Goal: Task Accomplishment & Management: Use online tool/utility

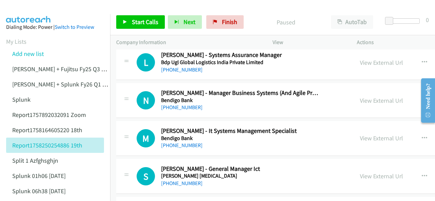
scroll to position [1461, 0]
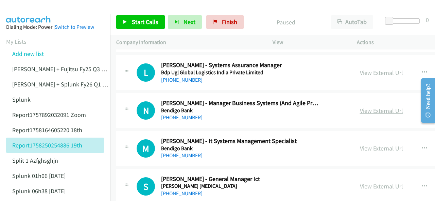
click at [360, 107] on link "View External Url" at bounding box center [381, 111] width 43 height 8
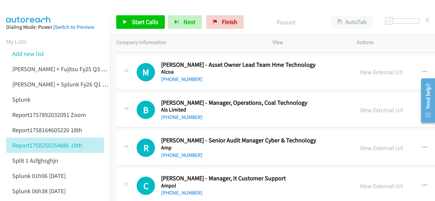
scroll to position [0, 0]
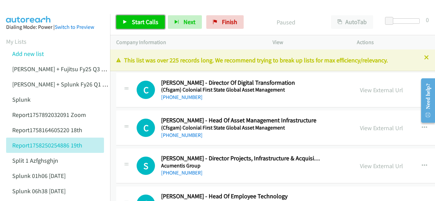
click at [130, 21] on link "Start Calls" at bounding box center [140, 22] width 49 height 14
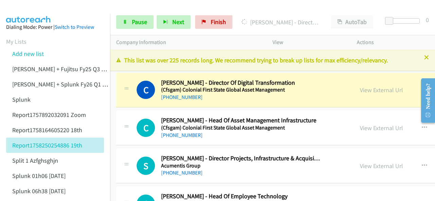
click at [33, 11] on img at bounding box center [28, 12] width 51 height 24
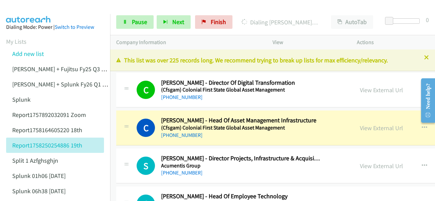
click at [33, 6] on img at bounding box center [28, 12] width 51 height 24
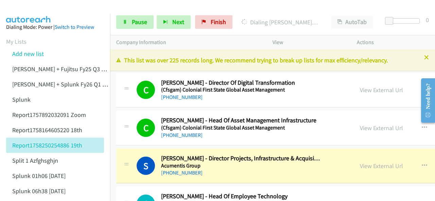
click at [30, 6] on img at bounding box center [28, 12] width 51 height 24
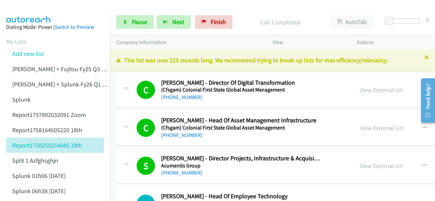
click at [27, 14] on aside "Dialing Mode: Power | Switch to Preview My Lists Add new list [PERSON_NAME] + F…" at bounding box center [55, 187] width 110 height 346
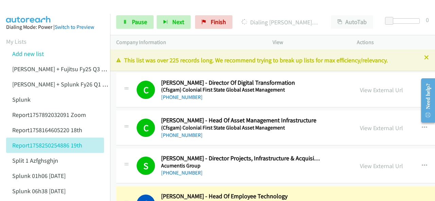
click at [29, 7] on img at bounding box center [28, 12] width 51 height 24
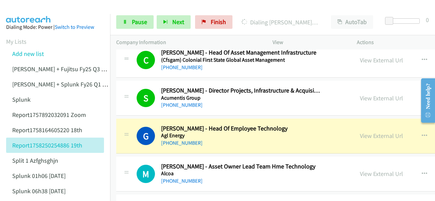
click at [40, 12] on img at bounding box center [28, 12] width 51 height 24
click at [360, 135] on link "View External Url" at bounding box center [381, 136] width 43 height 8
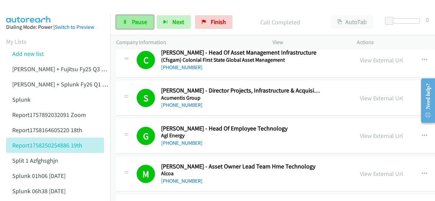
click at [132, 24] on span "Pause" at bounding box center [139, 22] width 15 height 8
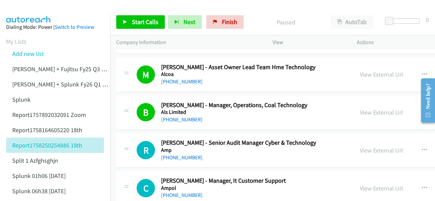
scroll to position [204, 0]
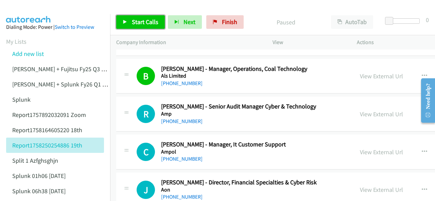
click at [133, 23] on span "Start Calls" at bounding box center [145, 22] width 26 height 8
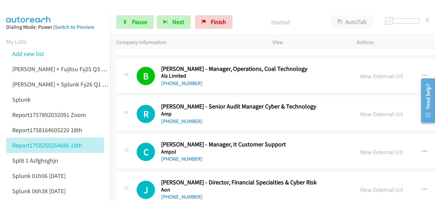
click at [25, 15] on aside "Dialing Mode: Power | Switch to Preview My Lists Add new list [PERSON_NAME] + F…" at bounding box center [55, 187] width 110 height 346
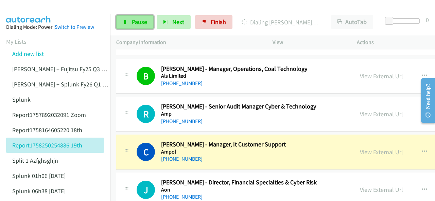
click at [122, 23] on link "Pause" at bounding box center [134, 22] width 37 height 14
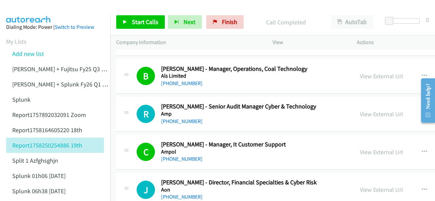
click at [42, 15] on aside "Dialing Mode: Power | Switch to Preview My Lists Add new list [PERSON_NAME] + F…" at bounding box center [55, 187] width 110 height 346
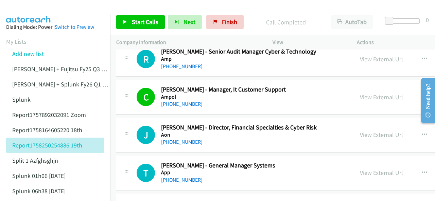
scroll to position [272, 0]
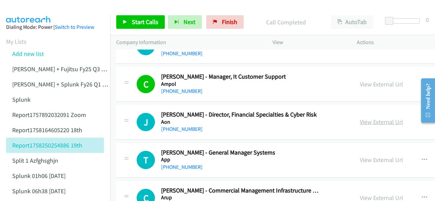
click at [360, 120] on link "View External Url" at bounding box center [381, 122] width 43 height 8
click at [30, 8] on img at bounding box center [28, 12] width 51 height 24
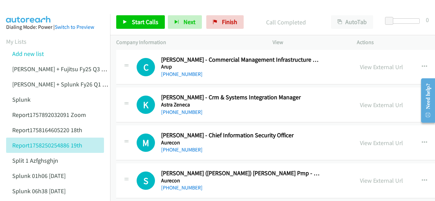
scroll to position [408, 0]
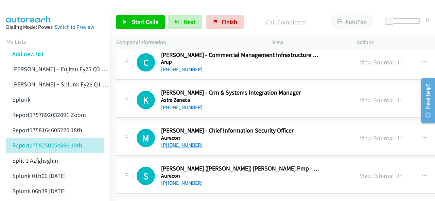
click at [173, 144] on link "[PHONE_NUMBER]" at bounding box center [181, 145] width 41 height 6
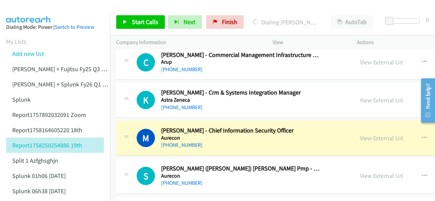
click at [26, 11] on img at bounding box center [28, 12] width 51 height 24
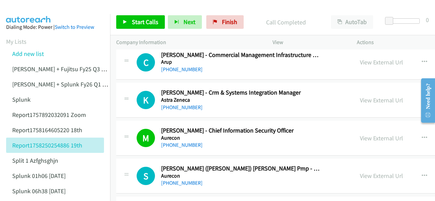
click at [27, 15] on aside "Dialing Mode: Power | Switch to Preview My Lists Add new list [PERSON_NAME] + F…" at bounding box center [55, 187] width 110 height 346
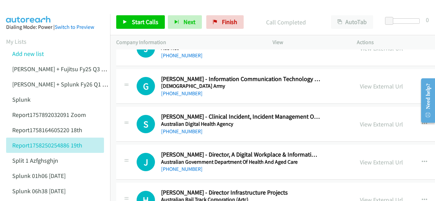
scroll to position [645, 0]
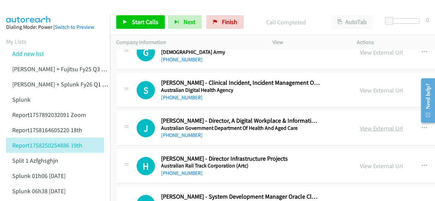
click at [360, 127] on link "View External Url" at bounding box center [381, 129] width 43 height 8
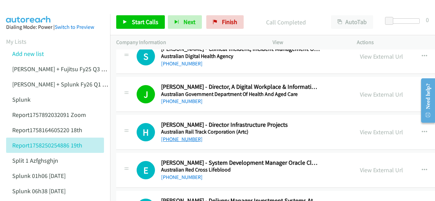
click at [173, 137] on link "[PHONE_NUMBER]" at bounding box center [181, 139] width 41 height 6
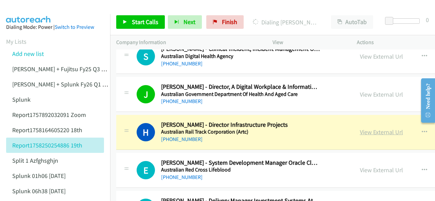
click at [360, 131] on link "View External Url" at bounding box center [381, 132] width 43 height 8
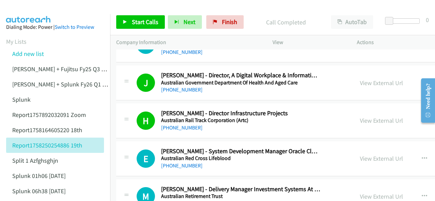
scroll to position [713, 0]
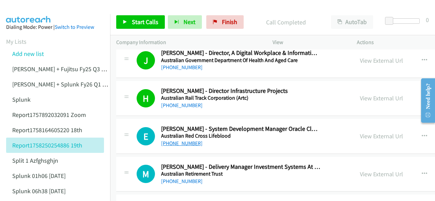
click at [177, 141] on link "[PHONE_NUMBER]" at bounding box center [181, 143] width 41 height 6
click at [26, 10] on img at bounding box center [28, 12] width 51 height 24
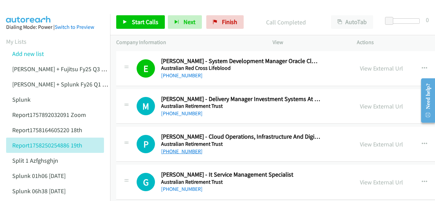
click at [175, 148] on link "[PHONE_NUMBER]" at bounding box center [181, 151] width 41 height 6
click at [16, 11] on img at bounding box center [28, 12] width 51 height 24
click at [30, 11] on img at bounding box center [28, 12] width 51 height 24
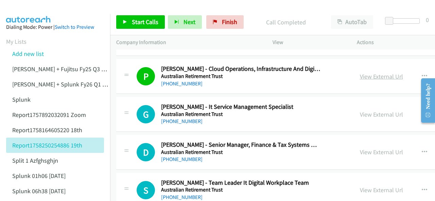
click at [360, 74] on link "View External Url" at bounding box center [381, 77] width 43 height 8
drag, startPoint x: 38, startPoint y: 8, endPoint x: 42, endPoint y: 3, distance: 7.1
click at [38, 8] on img at bounding box center [28, 12] width 51 height 24
click at [224, 40] on p "Company Information" at bounding box center [188, 42] width 144 height 8
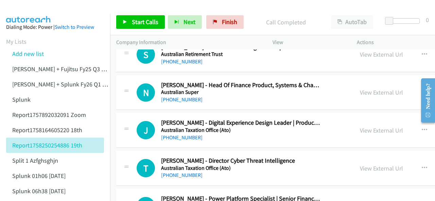
scroll to position [1019, 0]
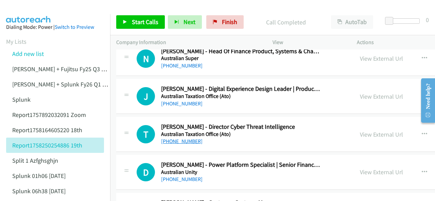
click at [175, 139] on link "[PHONE_NUMBER]" at bounding box center [181, 141] width 41 height 6
click at [39, 13] on img at bounding box center [28, 12] width 51 height 24
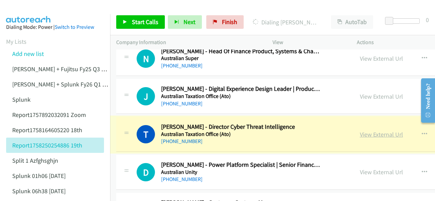
click at [360, 132] on link "View External Url" at bounding box center [381, 135] width 43 height 8
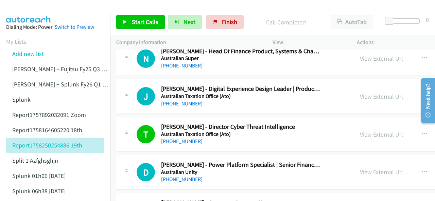
scroll to position [1053, 0]
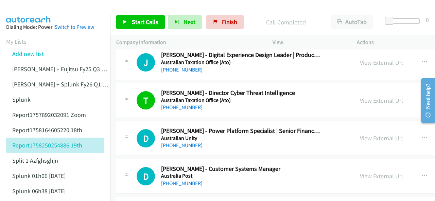
click at [360, 135] on link "View External Url" at bounding box center [381, 139] width 43 height 8
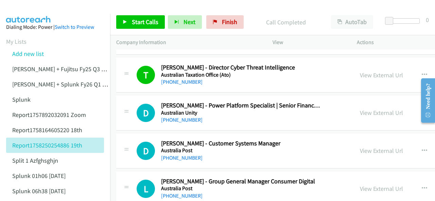
scroll to position [1087, 0]
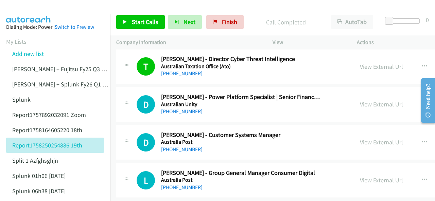
click at [360, 139] on link "View External Url" at bounding box center [381, 143] width 43 height 8
drag, startPoint x: 56, startPoint y: 7, endPoint x: 69, endPoint y: 13, distance: 14.6
click at [56, 7] on div at bounding box center [214, 13] width 429 height 26
click at [41, 10] on img at bounding box center [28, 12] width 51 height 24
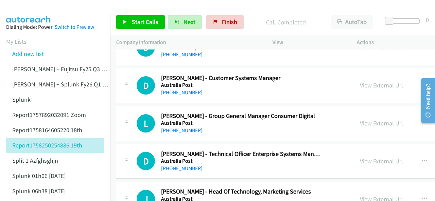
scroll to position [1189, 0]
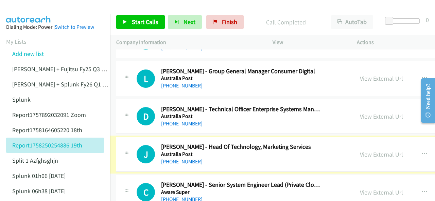
click at [186, 159] on link "[PHONE_NUMBER]" at bounding box center [181, 162] width 41 height 6
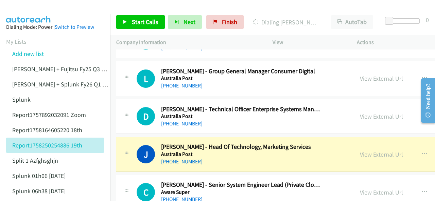
click at [29, 13] on img at bounding box center [28, 12] width 51 height 24
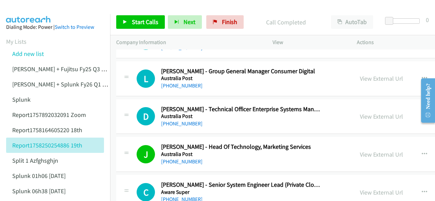
drag, startPoint x: 22, startPoint y: 12, endPoint x: 126, endPoint y: 60, distance: 114.0
click at [23, 11] on img at bounding box center [28, 12] width 51 height 24
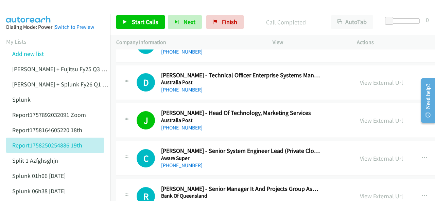
scroll to position [1257, 0]
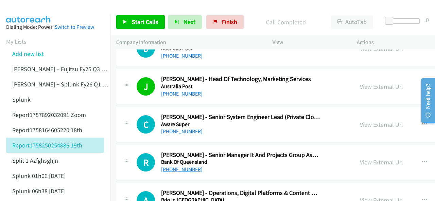
click at [185, 166] on link "[PHONE_NUMBER]" at bounding box center [181, 169] width 41 height 6
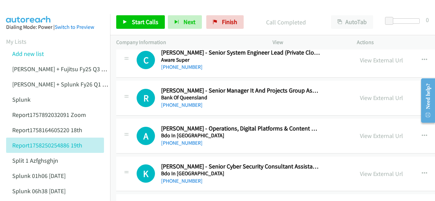
scroll to position [1325, 0]
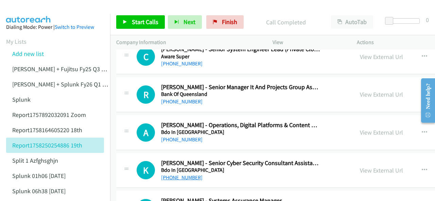
click at [172, 175] on link "[PHONE_NUMBER]" at bounding box center [181, 178] width 41 height 6
click at [26, 8] on img at bounding box center [28, 12] width 51 height 24
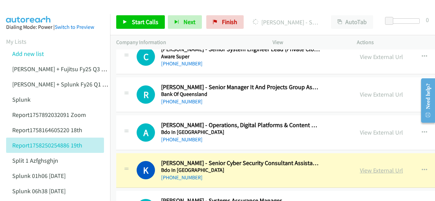
click at [360, 167] on link "View External Url" at bounding box center [381, 171] width 43 height 8
click at [28, 5] on img at bounding box center [28, 12] width 51 height 24
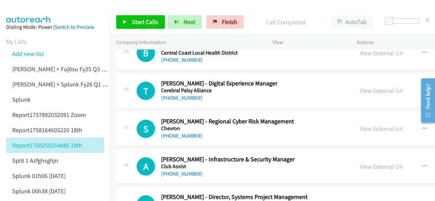
scroll to position [1970, 0]
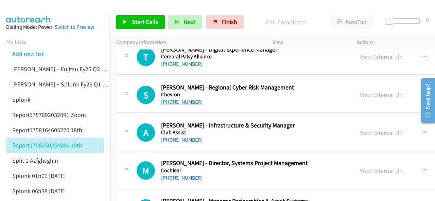
click at [178, 99] on link "[PHONE_NUMBER]" at bounding box center [181, 102] width 41 height 6
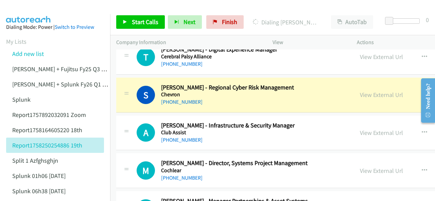
click at [28, 9] on img at bounding box center [28, 12] width 51 height 24
click at [360, 91] on link "View External Url" at bounding box center [381, 95] width 43 height 8
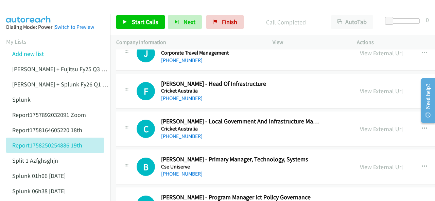
scroll to position [2208, 0]
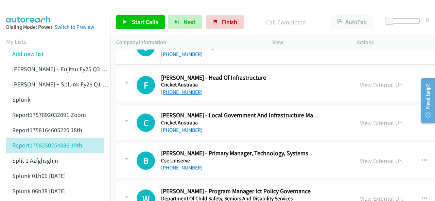
click at [176, 89] on link "[PHONE_NUMBER]" at bounding box center [181, 92] width 41 height 6
click at [26, 8] on img at bounding box center [28, 12] width 51 height 24
click at [360, 81] on link "View External Url" at bounding box center [381, 85] width 43 height 8
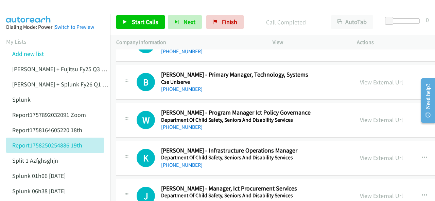
scroll to position [2310, 0]
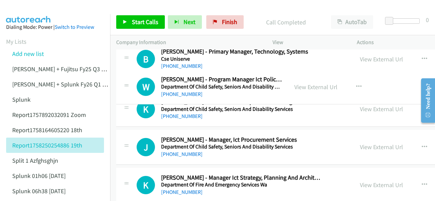
drag, startPoint x: 160, startPoint y: 83, endPoint x: 310, endPoint y: 80, distance: 150.8
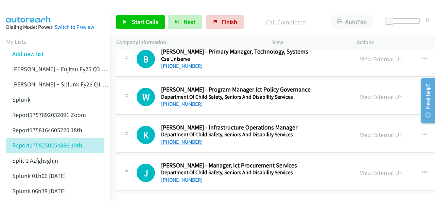
click at [172, 139] on link "[PHONE_NUMBER]" at bounding box center [181, 142] width 41 height 6
click at [360, 131] on link "View External Url" at bounding box center [381, 135] width 43 height 8
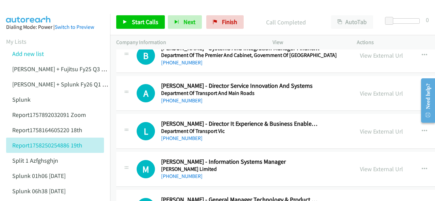
scroll to position [2853, 0]
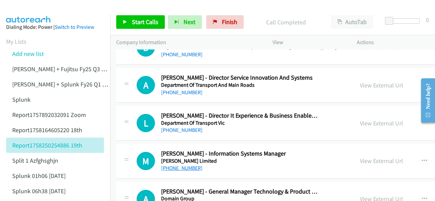
click at [172, 165] on link "[PHONE_NUMBER]" at bounding box center [181, 168] width 41 height 6
drag, startPoint x: 9, startPoint y: 6, endPoint x: 15, endPoint y: 5, distance: 5.5
click at [10, 5] on img at bounding box center [28, 12] width 51 height 24
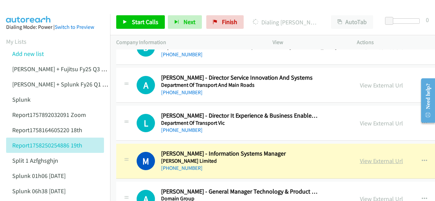
click at [360, 157] on link "View External Url" at bounding box center [381, 161] width 43 height 8
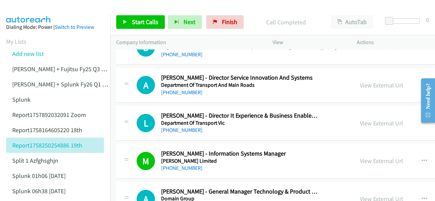
click at [28, 12] on img at bounding box center [28, 12] width 51 height 24
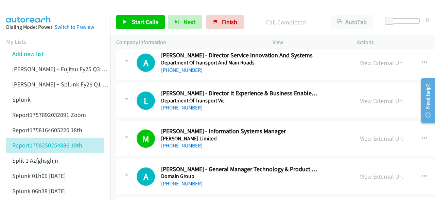
scroll to position [2887, 0]
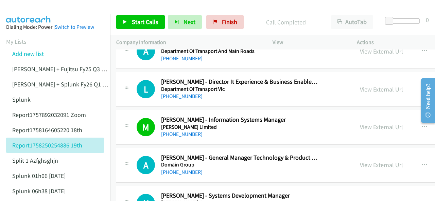
click at [49, 12] on img at bounding box center [28, 12] width 51 height 24
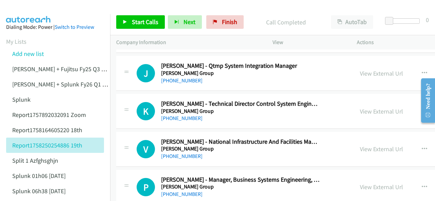
scroll to position [3091, 0]
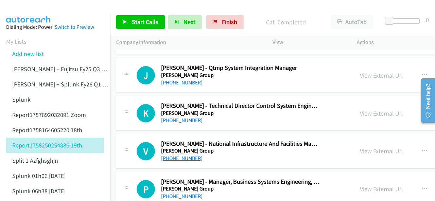
click at [178, 155] on link "[PHONE_NUMBER]" at bounding box center [181, 158] width 41 height 6
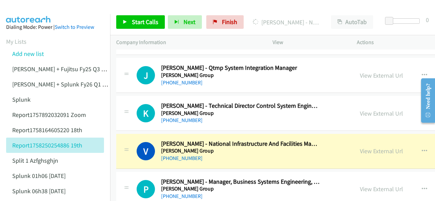
click at [22, 5] on img at bounding box center [28, 12] width 51 height 24
click at [360, 147] on link "View External Url" at bounding box center [381, 151] width 43 height 8
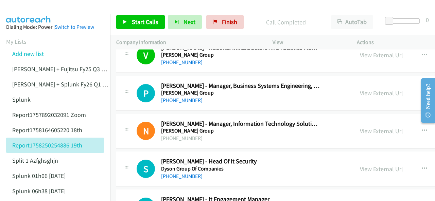
scroll to position [3193, 0]
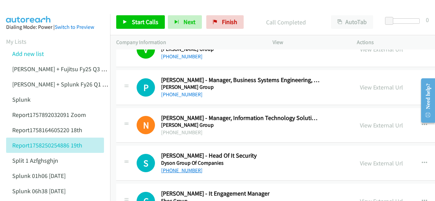
click at [179, 167] on link "[PHONE_NUMBER]" at bounding box center [181, 170] width 41 height 6
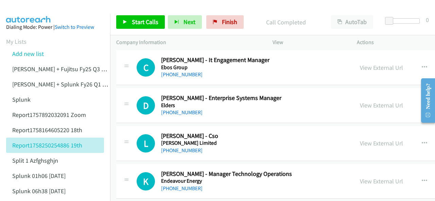
scroll to position [3329, 0]
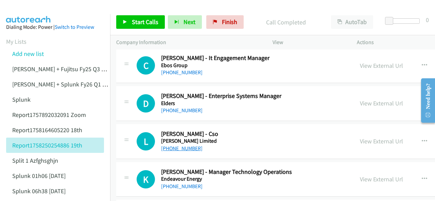
click at [177, 145] on link "[PHONE_NUMBER]" at bounding box center [181, 148] width 41 height 6
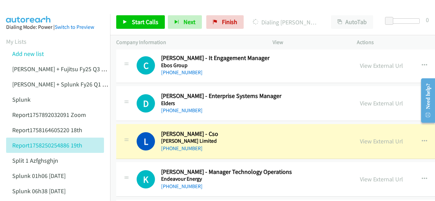
click at [26, 11] on img at bounding box center [28, 12] width 51 height 24
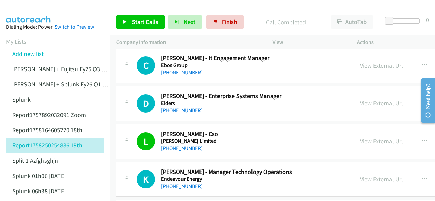
click at [34, 12] on img at bounding box center [28, 12] width 51 height 24
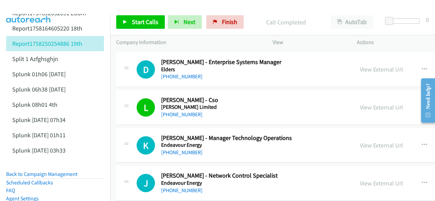
scroll to position [3397, 0]
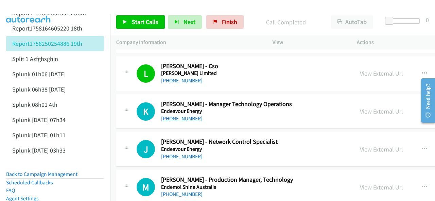
click at [178, 115] on link "[PHONE_NUMBER]" at bounding box center [181, 118] width 41 height 6
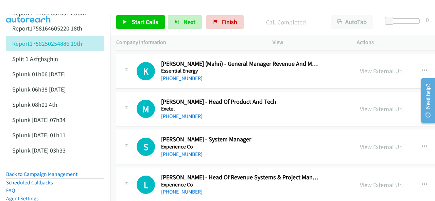
scroll to position [3669, 0]
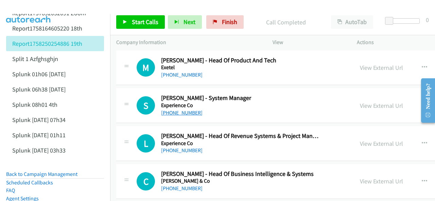
click at [183, 110] on link "[PHONE_NUMBER]" at bounding box center [181, 113] width 41 height 6
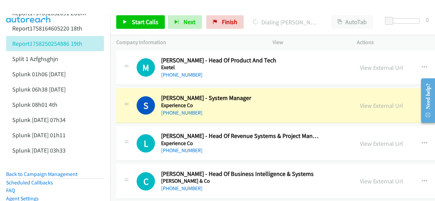
click at [34, 5] on img at bounding box center [28, 12] width 51 height 24
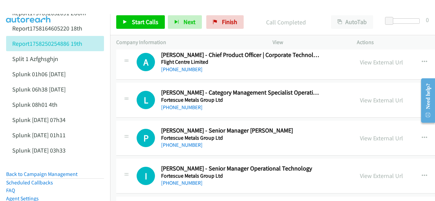
scroll to position [3872, 0]
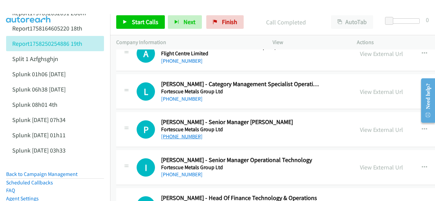
click at [177, 133] on link "[PHONE_NUMBER]" at bounding box center [181, 136] width 41 height 6
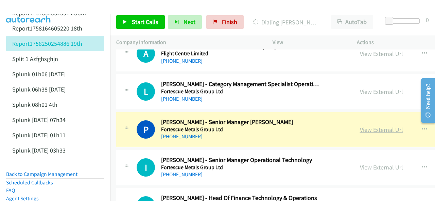
click at [360, 126] on link "View External Url" at bounding box center [381, 130] width 43 height 8
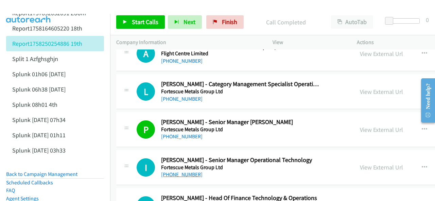
click at [177, 172] on link "[PHONE_NUMBER]" at bounding box center [181, 175] width 41 height 6
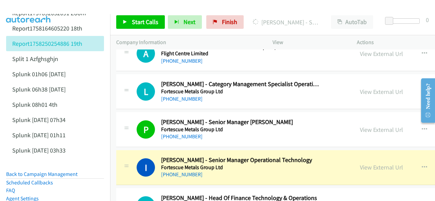
click at [21, 5] on main "Start Calls Pause Next Finish [PERSON_NAME] - Senior Manager Operational Techno…" at bounding box center [217, 16] width 435 height 32
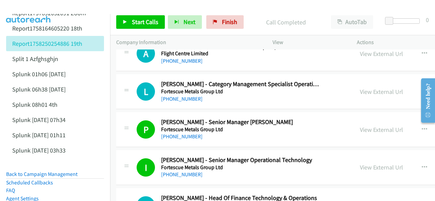
click at [26, 5] on img at bounding box center [28, 12] width 51 height 24
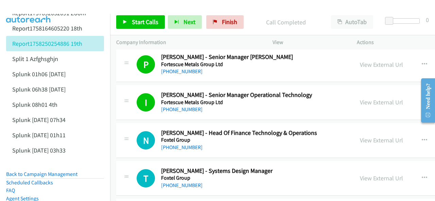
scroll to position [3940, 0]
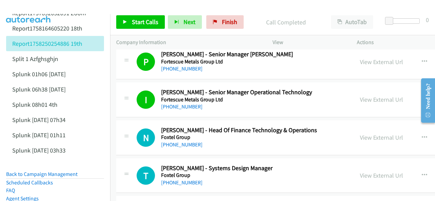
click at [27, 7] on img at bounding box center [28, 12] width 51 height 24
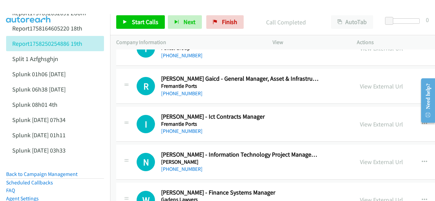
scroll to position [4076, 0]
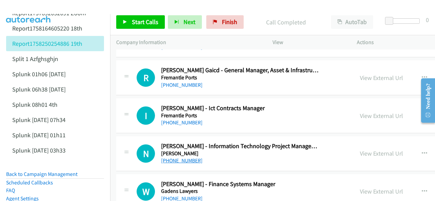
click at [171, 158] on link "[PHONE_NUMBER]" at bounding box center [181, 161] width 41 height 6
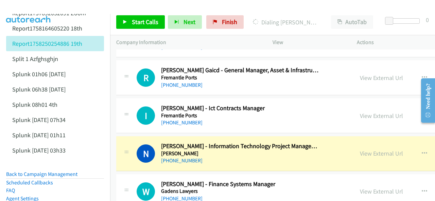
click at [31, 7] on img at bounding box center [28, 12] width 51 height 24
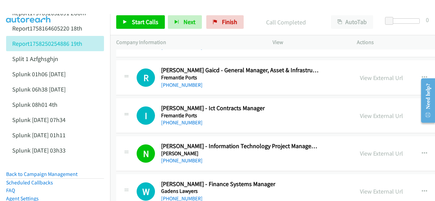
click at [31, 7] on img at bounding box center [28, 12] width 51 height 24
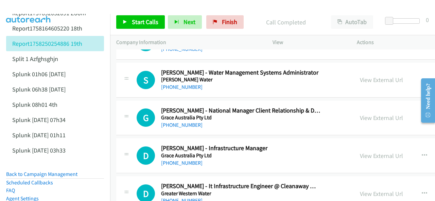
scroll to position [4450, 0]
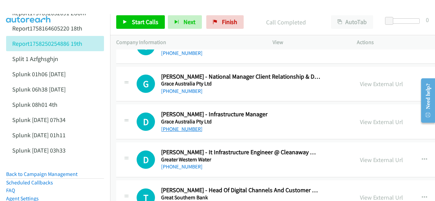
click at [171, 126] on link "[PHONE_NUMBER]" at bounding box center [181, 129] width 41 height 6
click at [33, 5] on img at bounding box center [28, 12] width 51 height 24
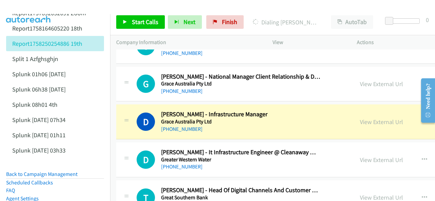
click at [27, 6] on img at bounding box center [28, 12] width 51 height 24
click at [360, 118] on link "View External Url" at bounding box center [381, 122] width 43 height 8
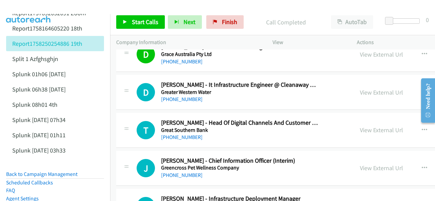
scroll to position [4518, 0]
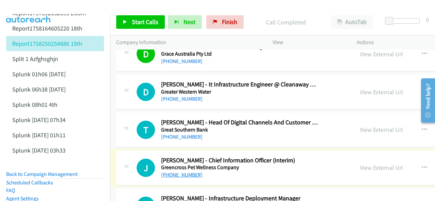
click at [179, 172] on link "[PHONE_NUMBER]" at bounding box center [181, 175] width 41 height 6
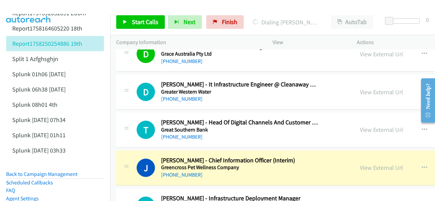
click at [38, 7] on img at bounding box center [28, 12] width 51 height 24
click at [33, 7] on img at bounding box center [28, 12] width 51 height 24
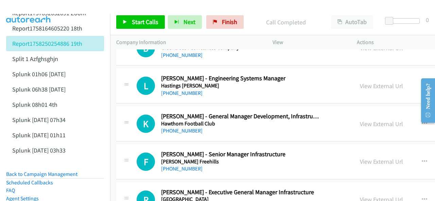
scroll to position [4688, 0]
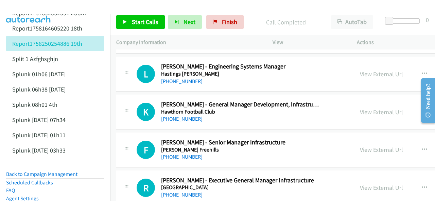
click at [177, 154] on link "[PHONE_NUMBER]" at bounding box center [181, 157] width 41 height 6
click at [28, 5] on img at bounding box center [28, 12] width 51 height 24
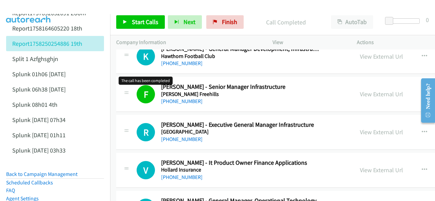
scroll to position [4756, 0]
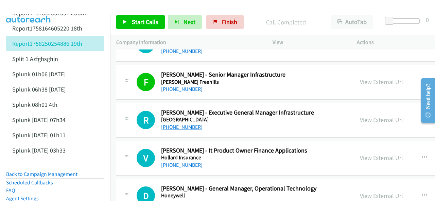
click at [176, 124] on link "[PHONE_NUMBER]" at bounding box center [181, 127] width 41 height 6
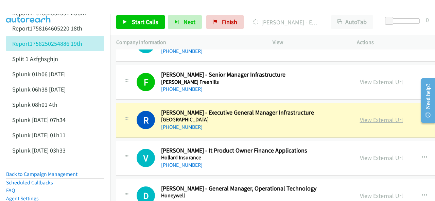
click at [360, 116] on link "View External Url" at bounding box center [381, 120] width 43 height 8
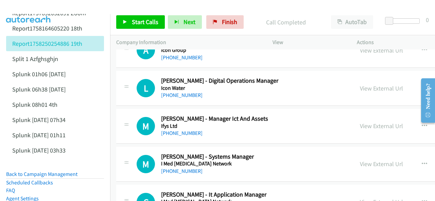
scroll to position [5163, 0]
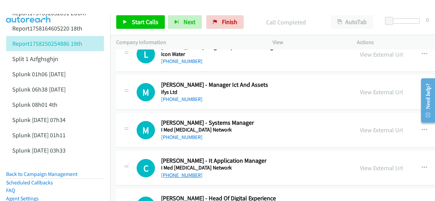
click at [181, 172] on link "[PHONE_NUMBER]" at bounding box center [181, 175] width 41 height 6
click at [43, 8] on img at bounding box center [28, 12] width 51 height 24
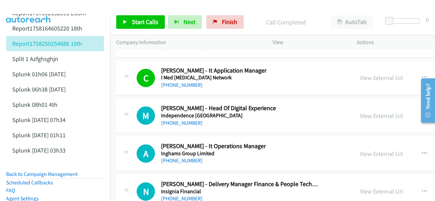
scroll to position [5265, 0]
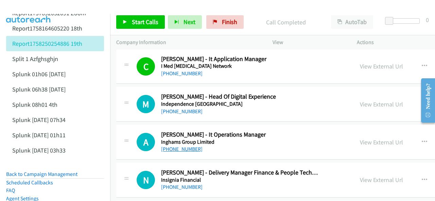
click at [176, 146] on link "[PHONE_NUMBER]" at bounding box center [181, 149] width 41 height 6
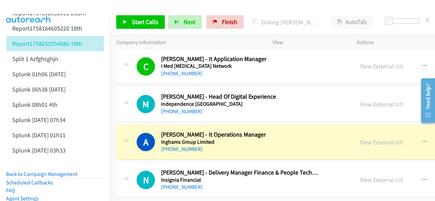
click at [33, 7] on img at bounding box center [28, 12] width 51 height 24
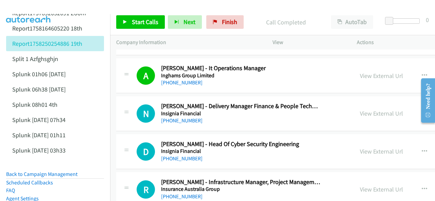
scroll to position [5333, 0]
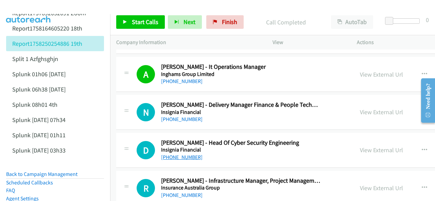
click at [181, 154] on link "[PHONE_NUMBER]" at bounding box center [181, 157] width 41 height 6
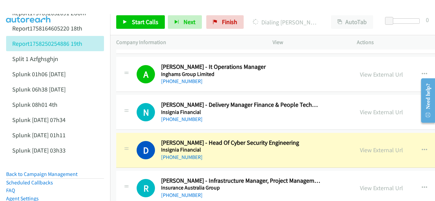
click at [20, 7] on img at bounding box center [28, 12] width 51 height 24
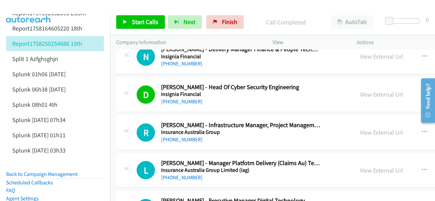
scroll to position [5401, 0]
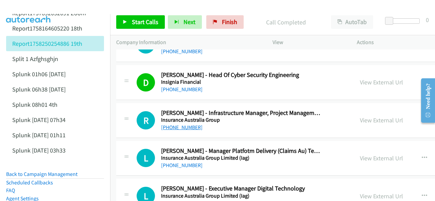
click at [171, 124] on link "[PHONE_NUMBER]" at bounding box center [181, 127] width 41 height 6
click at [24, 7] on img at bounding box center [28, 12] width 51 height 24
click at [28, 5] on img at bounding box center [28, 12] width 51 height 24
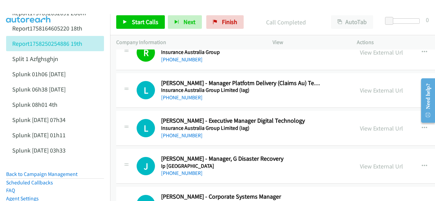
scroll to position [5537, 0]
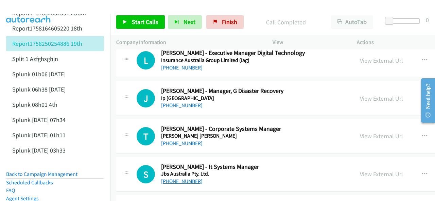
click at [177, 178] on link "[PHONE_NUMBER]" at bounding box center [181, 181] width 41 height 6
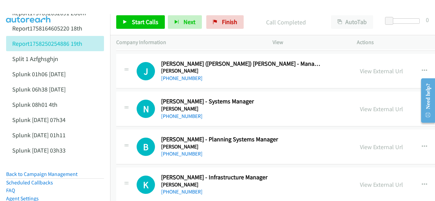
scroll to position [5876, 0]
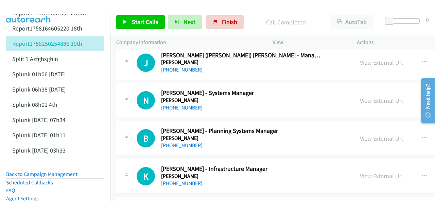
click at [21, 13] on img at bounding box center [28, 12] width 51 height 24
click at [183, 180] on link "[PHONE_NUMBER]" at bounding box center [181, 183] width 41 height 6
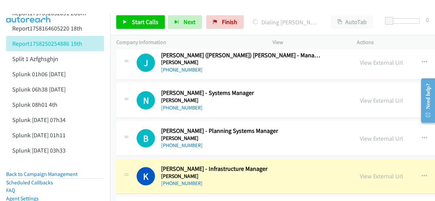
click at [33, 7] on img at bounding box center [28, 12] width 51 height 24
click at [360, 173] on link "View External Url" at bounding box center [381, 177] width 43 height 8
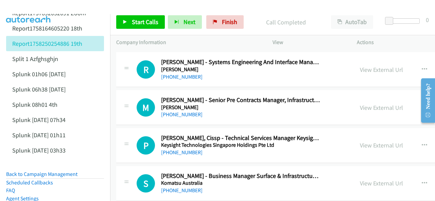
scroll to position [6182, 0]
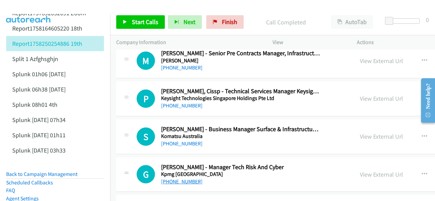
click at [176, 179] on link "[PHONE_NUMBER]" at bounding box center [181, 182] width 41 height 6
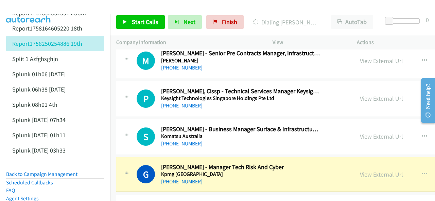
click at [360, 171] on link "View External Url" at bounding box center [381, 175] width 43 height 8
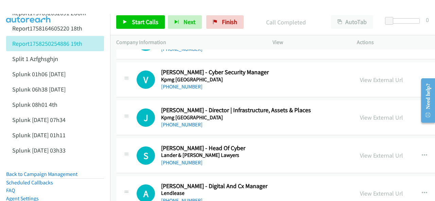
scroll to position [6352, 0]
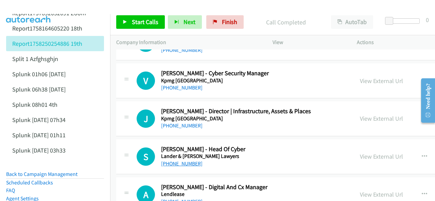
click at [180, 161] on link "[PHONE_NUMBER]" at bounding box center [181, 164] width 41 height 6
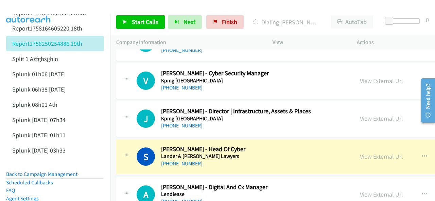
click at [360, 153] on link "View External Url" at bounding box center [381, 157] width 43 height 8
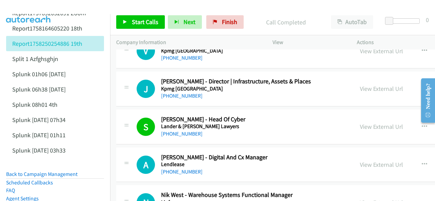
scroll to position [6386, 0]
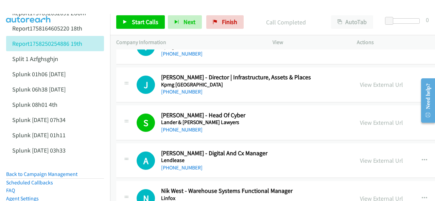
click at [45, 6] on img at bounding box center [28, 12] width 51 height 24
click at [169, 165] on link "[PHONE_NUMBER]" at bounding box center [181, 168] width 41 height 6
click at [22, 5] on img at bounding box center [28, 12] width 51 height 24
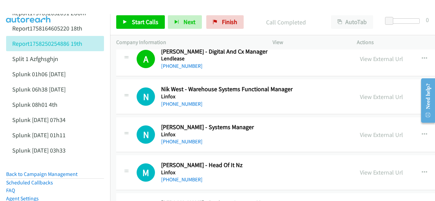
scroll to position [6522, 0]
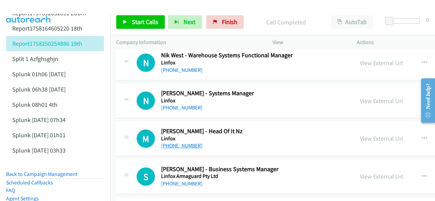
click at [176, 143] on link "[PHONE_NUMBER]" at bounding box center [181, 146] width 41 height 6
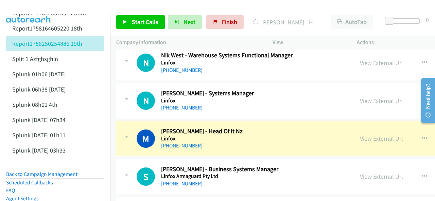
click at [360, 135] on link "View External Url" at bounding box center [381, 139] width 43 height 8
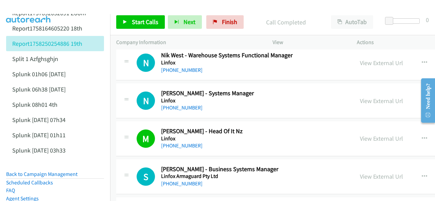
click at [39, 7] on img at bounding box center [28, 12] width 51 height 24
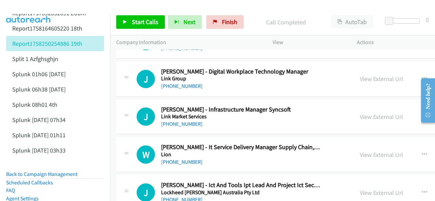
scroll to position [6692, 0]
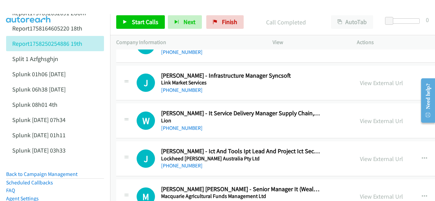
click at [56, 8] on div at bounding box center [214, 13] width 429 height 26
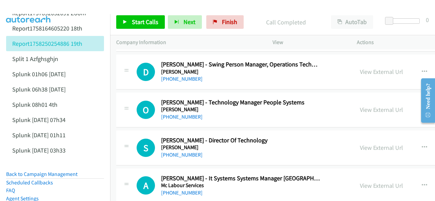
scroll to position [7201, 0]
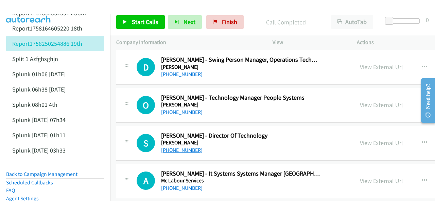
click at [177, 147] on link "[PHONE_NUMBER]" at bounding box center [181, 150] width 41 height 6
click at [31, 8] on img at bounding box center [28, 12] width 51 height 24
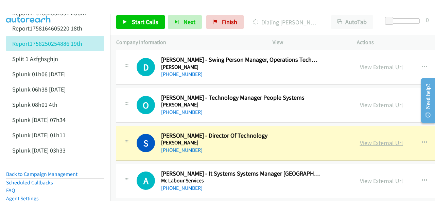
click at [360, 139] on link "View External Url" at bounding box center [381, 143] width 43 height 8
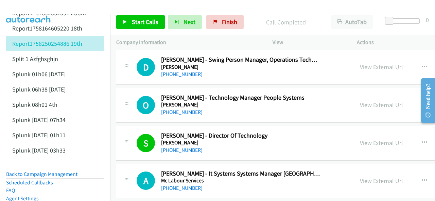
click at [22, 8] on img at bounding box center [28, 12] width 51 height 24
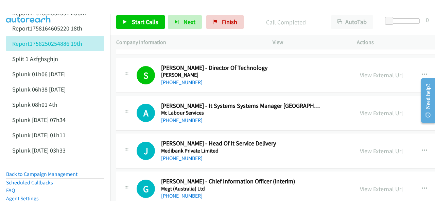
scroll to position [7303, 0]
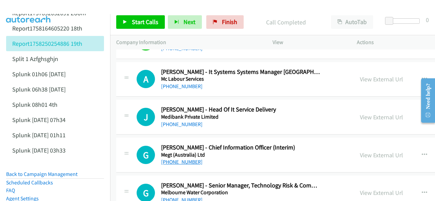
click at [182, 159] on link "[PHONE_NUMBER]" at bounding box center [181, 162] width 41 height 6
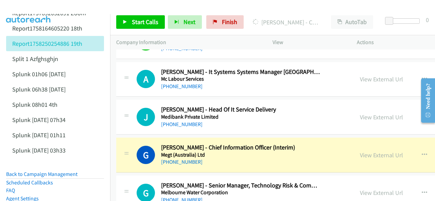
click at [34, 7] on img at bounding box center [28, 12] width 51 height 24
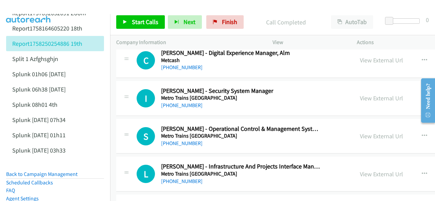
scroll to position [7643, 0]
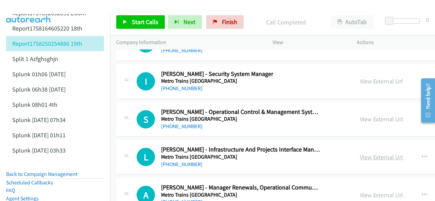
click at [360, 154] on link "View External Url" at bounding box center [381, 158] width 43 height 8
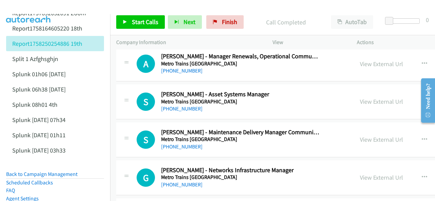
scroll to position [7779, 0]
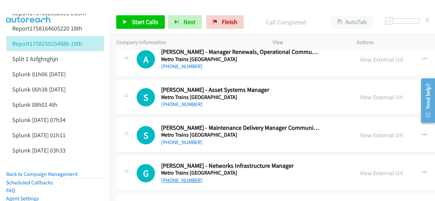
click at [184, 177] on link "[PHONE_NUMBER]" at bounding box center [181, 180] width 41 height 6
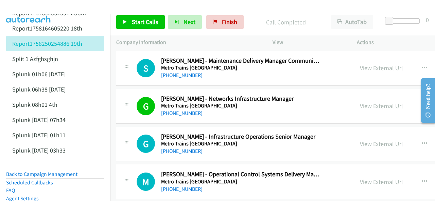
scroll to position [7847, 0]
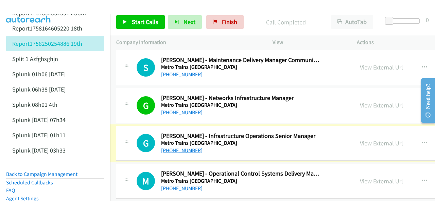
click at [179, 147] on link "[PHONE_NUMBER]" at bounding box center [181, 150] width 41 height 6
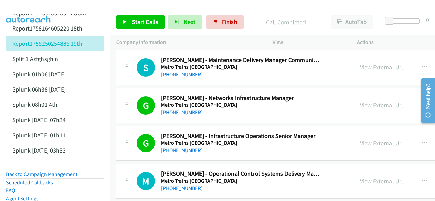
click at [22, 6] on img at bounding box center [28, 12] width 51 height 24
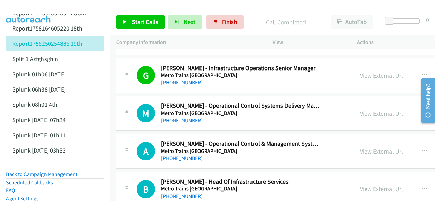
scroll to position [7949, 0]
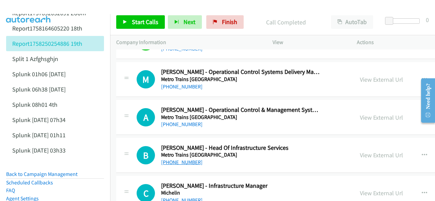
click at [177, 159] on link "[PHONE_NUMBER]" at bounding box center [181, 162] width 41 height 6
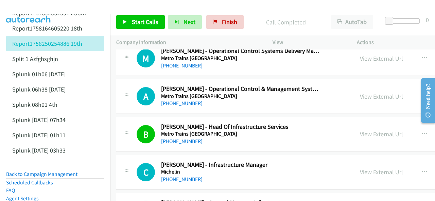
scroll to position [7982, 0]
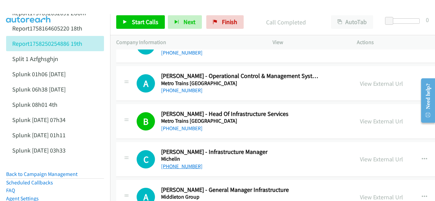
click at [168, 163] on link "[PHONE_NUMBER]" at bounding box center [181, 166] width 41 height 6
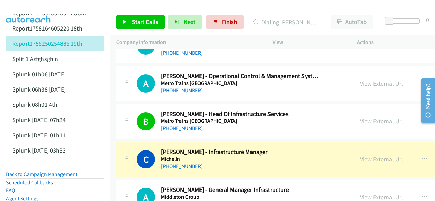
click at [38, 6] on img at bounding box center [28, 12] width 51 height 24
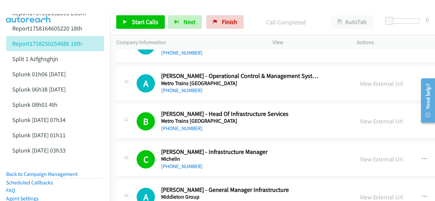
scroll to position [8050, 0]
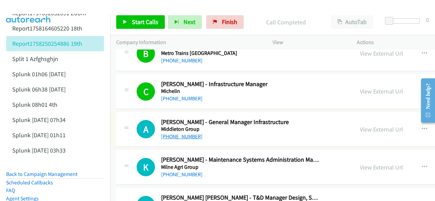
click at [179, 133] on link "[PHONE_NUMBER]" at bounding box center [181, 136] width 41 height 6
click at [31, 7] on img at bounding box center [28, 12] width 51 height 24
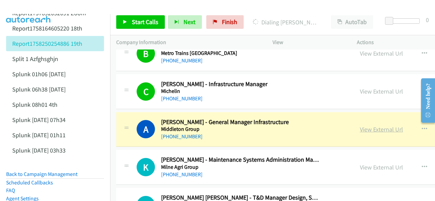
click at [360, 126] on link "View External Url" at bounding box center [381, 130] width 43 height 8
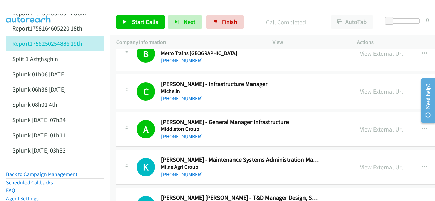
click at [37, 6] on img at bounding box center [28, 12] width 51 height 24
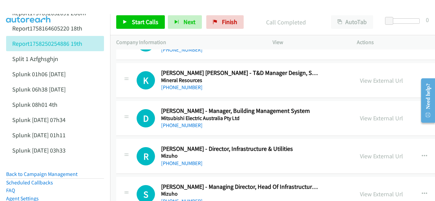
scroll to position [8186, 0]
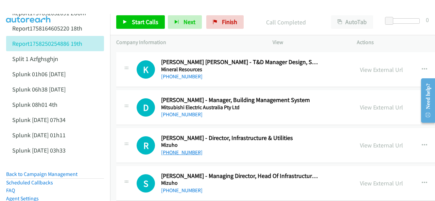
click at [171, 149] on link "[PHONE_NUMBER]" at bounding box center [181, 152] width 41 height 6
click at [37, 5] on img at bounding box center [28, 12] width 51 height 24
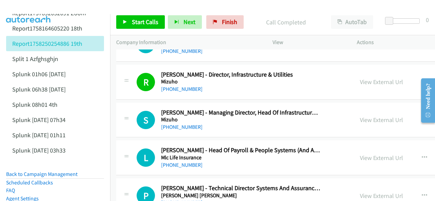
scroll to position [8254, 0]
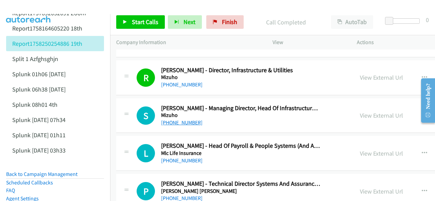
click at [177, 120] on link "[PHONE_NUMBER]" at bounding box center [181, 123] width 41 height 6
click at [40, 6] on img at bounding box center [28, 12] width 51 height 24
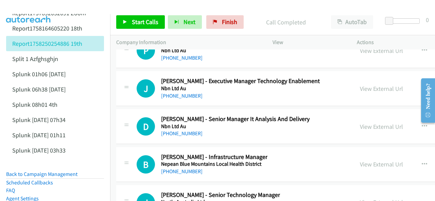
scroll to position [8560, 0]
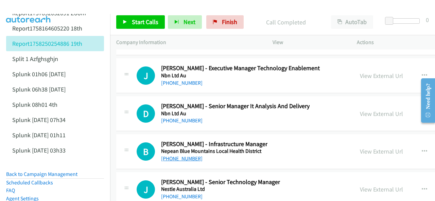
click at [177, 156] on link "[PHONE_NUMBER]" at bounding box center [181, 159] width 41 height 6
click at [33, 6] on img at bounding box center [28, 12] width 51 height 24
click at [183, 118] on link "[PHONE_NUMBER]" at bounding box center [181, 121] width 41 height 6
click at [19, 6] on img at bounding box center [28, 12] width 51 height 24
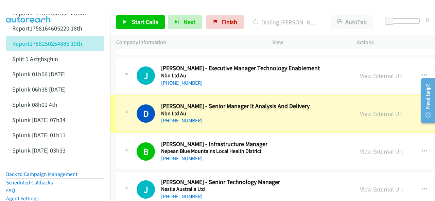
click at [360, 110] on link "View External Url" at bounding box center [381, 114] width 43 height 8
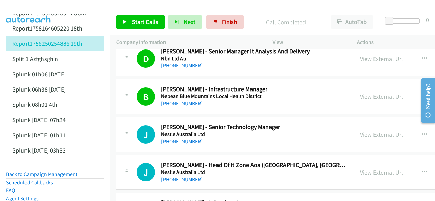
scroll to position [8628, 0]
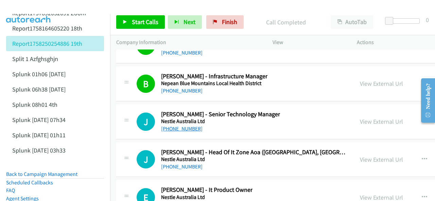
click at [181, 126] on link "[PHONE_NUMBER]" at bounding box center [181, 129] width 41 height 6
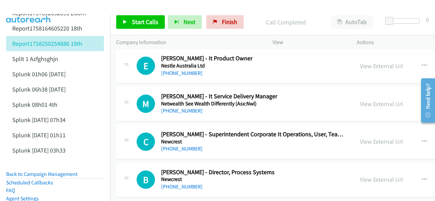
scroll to position [8764, 0]
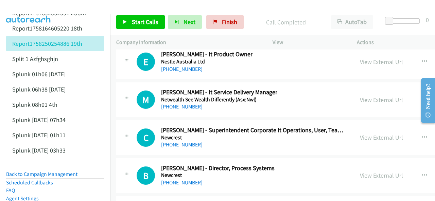
click at [174, 142] on link "[PHONE_NUMBER]" at bounding box center [181, 145] width 41 height 6
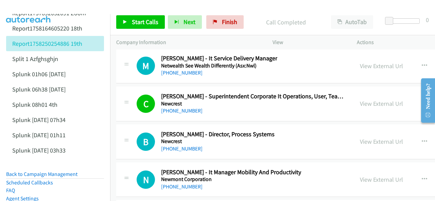
scroll to position [8832, 0]
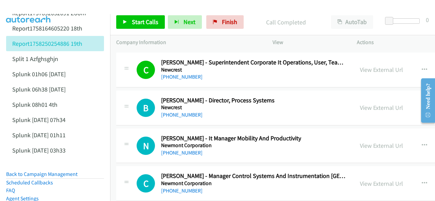
click at [39, 8] on img at bounding box center [28, 12] width 51 height 24
click at [175, 150] on link "[PHONE_NUMBER]" at bounding box center [181, 153] width 41 height 6
click at [38, 13] on img at bounding box center [28, 12] width 51 height 24
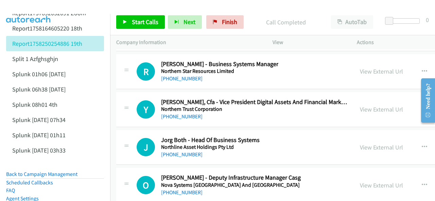
scroll to position [9069, 0]
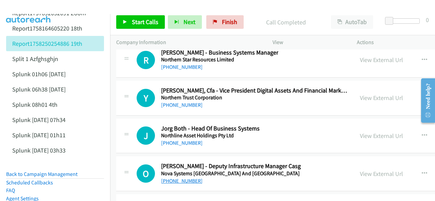
click at [180, 178] on link "[PHONE_NUMBER]" at bounding box center [181, 181] width 41 height 6
click at [26, 8] on img at bounding box center [28, 12] width 51 height 24
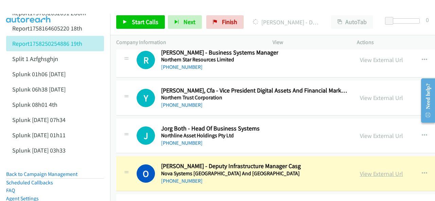
click at [360, 170] on link "View External Url" at bounding box center [381, 174] width 43 height 8
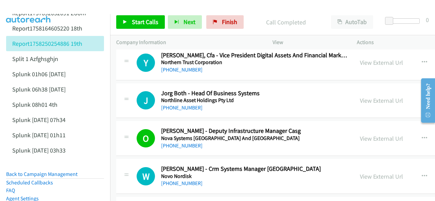
scroll to position [9137, 0]
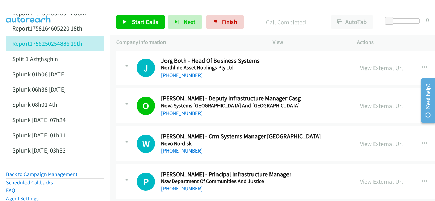
click at [24, 6] on img at bounding box center [28, 12] width 51 height 24
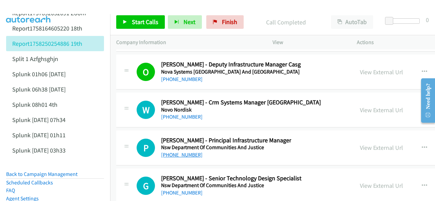
click at [193, 152] on link "[PHONE_NUMBER]" at bounding box center [181, 155] width 41 height 6
click at [15, 8] on img at bounding box center [28, 12] width 51 height 24
click at [34, 7] on img at bounding box center [28, 12] width 51 height 24
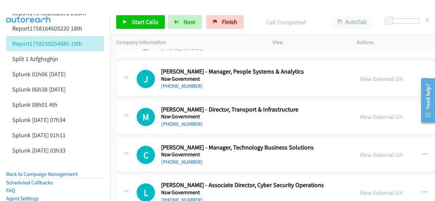
scroll to position [9443, 0]
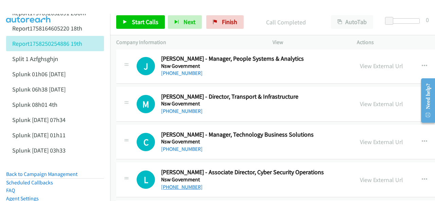
click at [179, 184] on link "[PHONE_NUMBER]" at bounding box center [181, 187] width 41 height 6
click at [31, 10] on img at bounding box center [28, 12] width 51 height 24
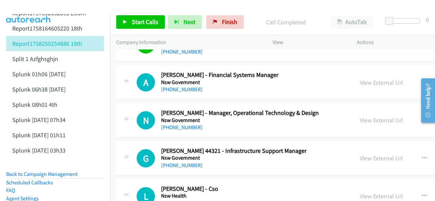
scroll to position [9579, 0]
click at [171, 162] on link "[PHONE_NUMBER]" at bounding box center [181, 165] width 41 height 6
click at [19, 6] on img at bounding box center [28, 12] width 51 height 24
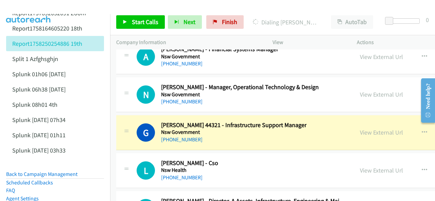
scroll to position [9613, 0]
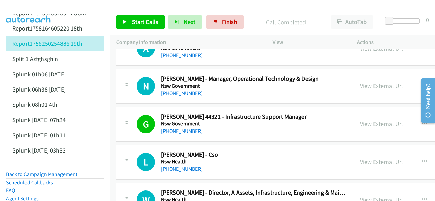
click at [30, 8] on img at bounding box center [28, 12] width 51 height 24
click at [172, 166] on link "[PHONE_NUMBER]" at bounding box center [181, 169] width 41 height 6
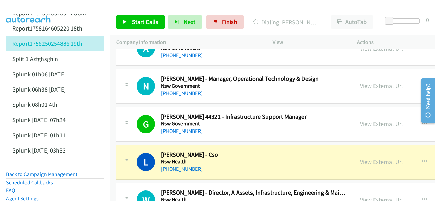
click at [28, 5] on img at bounding box center [28, 12] width 51 height 24
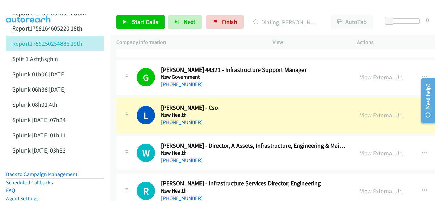
scroll to position [9681, 0]
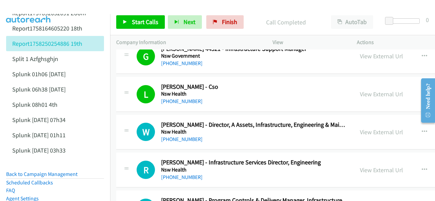
click at [22, 9] on img at bounding box center [28, 12] width 51 height 24
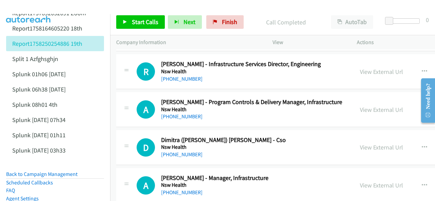
scroll to position [9783, 0]
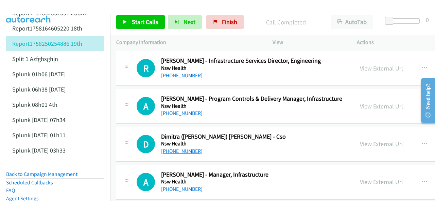
click at [173, 148] on link "[PHONE_NUMBER]" at bounding box center [181, 151] width 41 height 6
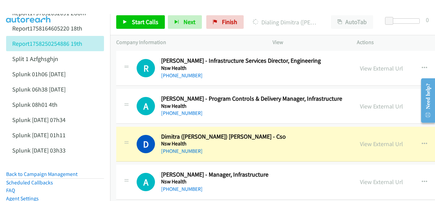
click at [42, 7] on img at bounding box center [28, 12] width 51 height 24
click at [360, 140] on link "View External Url" at bounding box center [381, 144] width 43 height 8
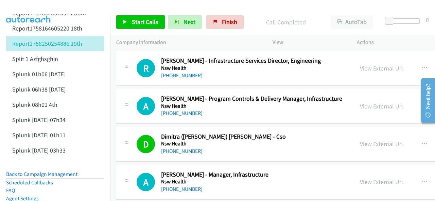
click at [102, 6] on div at bounding box center [214, 13] width 429 height 26
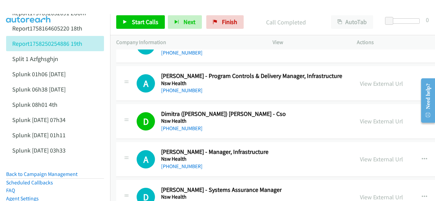
scroll to position [9817, 0]
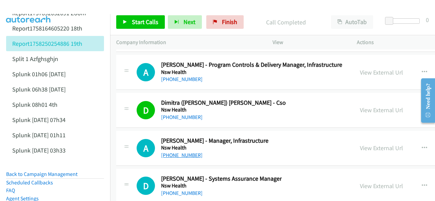
click at [173, 152] on link "[PHONE_NUMBER]" at bounding box center [181, 155] width 41 height 6
click at [29, 8] on img at bounding box center [28, 12] width 51 height 24
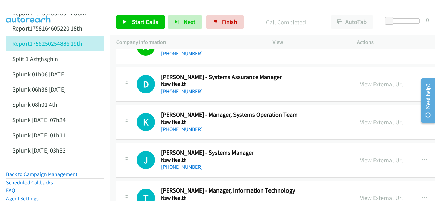
scroll to position [9953, 0]
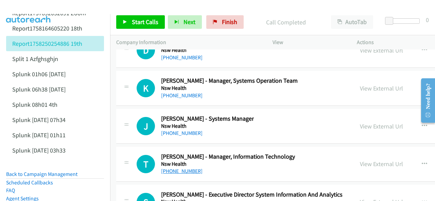
click at [176, 168] on link "[PHONE_NUMBER]" at bounding box center [181, 171] width 41 height 6
click at [31, 11] on img at bounding box center [28, 12] width 51 height 24
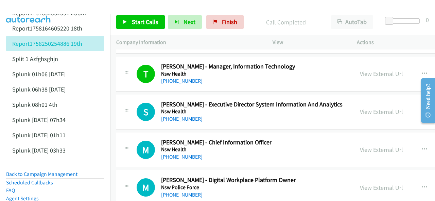
scroll to position [10055, 0]
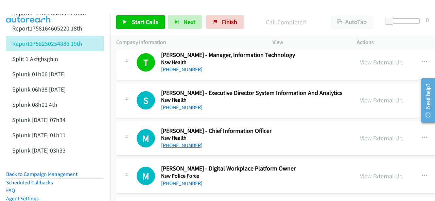
click at [175, 142] on link "[PHONE_NUMBER]" at bounding box center [181, 145] width 41 height 6
click at [28, 6] on img at bounding box center [28, 12] width 51 height 24
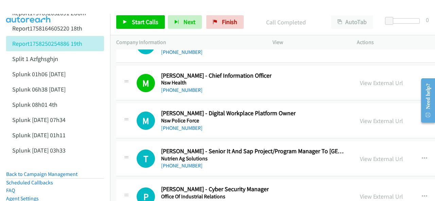
scroll to position [10122, 0]
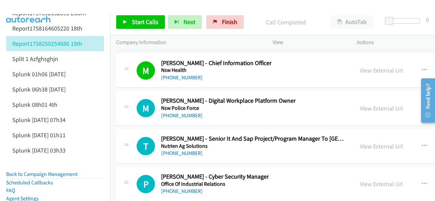
click at [186, 54] on div "M Callback Scheduled [PERSON_NAME] - Chief Information Officer Nsw Health [GEOG…" at bounding box center [341, 70] width 450 height 35
click at [82, 6] on div at bounding box center [214, 13] width 429 height 26
click at [88, 6] on div at bounding box center [214, 13] width 429 height 26
click at [176, 188] on link "[PHONE_NUMBER]" at bounding box center [181, 191] width 41 height 6
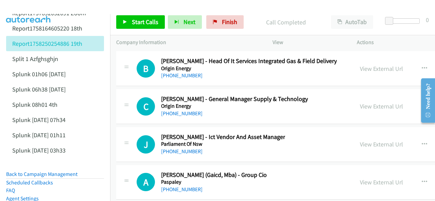
scroll to position [10462, 0]
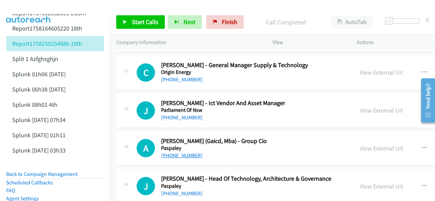
click at [184, 153] on link "[PHONE_NUMBER]" at bounding box center [181, 156] width 41 height 6
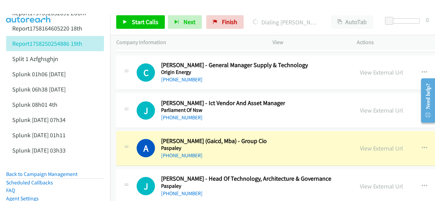
click at [27, 6] on img at bounding box center [28, 12] width 51 height 24
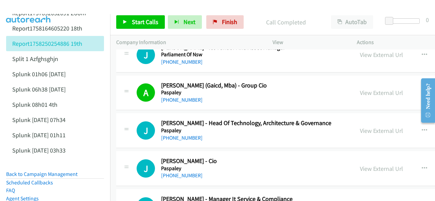
scroll to position [10530, 0]
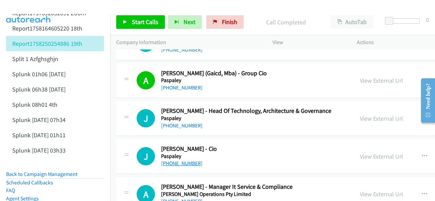
click at [171, 160] on link "[PHONE_NUMBER]" at bounding box center [181, 163] width 41 height 6
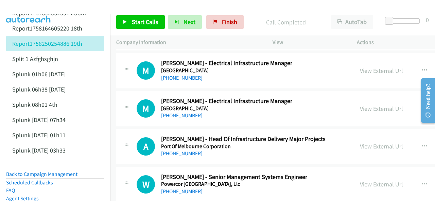
scroll to position [10802, 0]
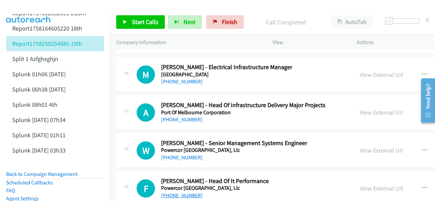
click at [179, 193] on link "[PHONE_NUMBER]" at bounding box center [181, 196] width 41 height 6
click at [37, 8] on img at bounding box center [28, 12] width 51 height 24
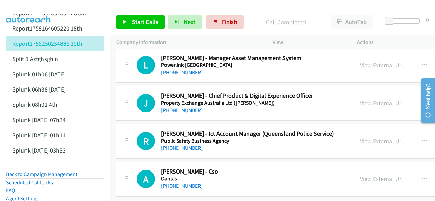
scroll to position [10972, 0]
